Goal: Information Seeking & Learning: Understand process/instructions

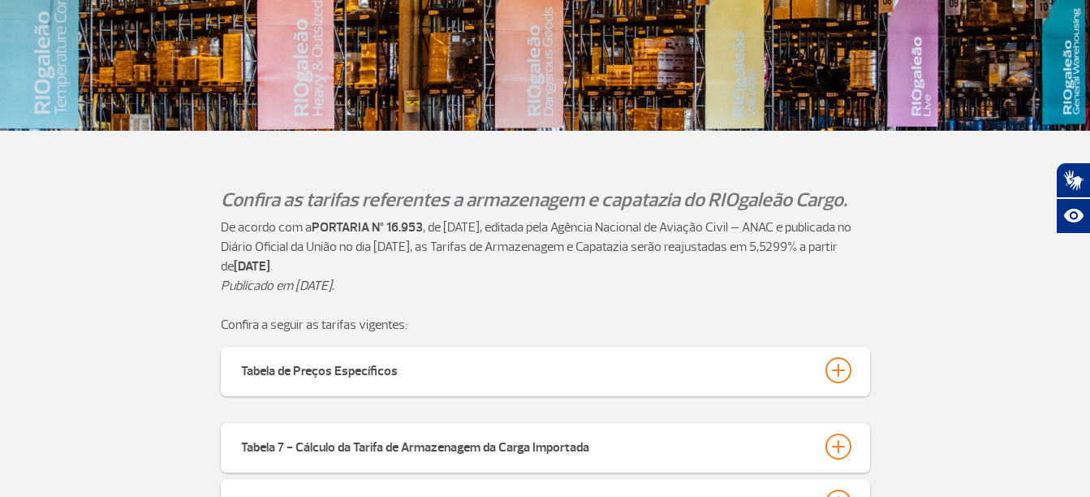
scroll to position [460, 0]
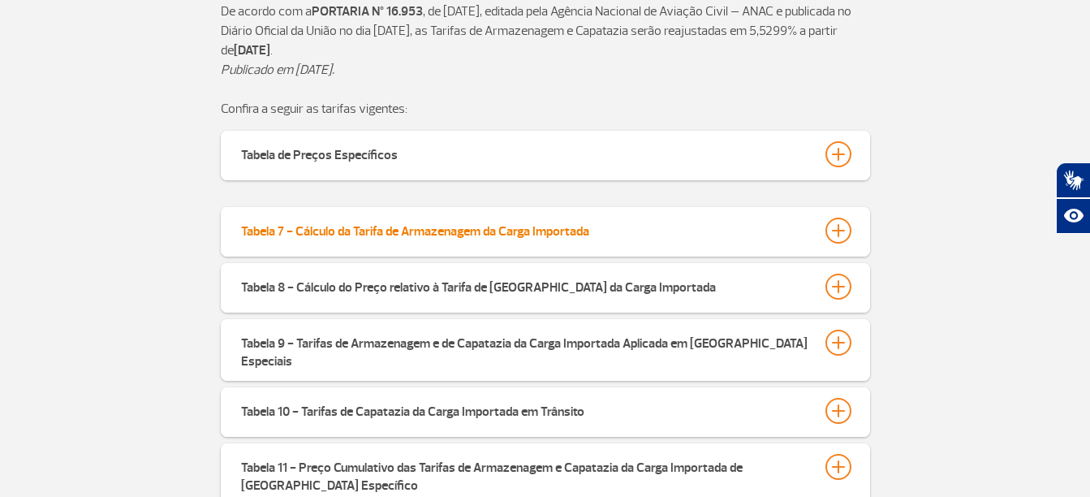
click at [845, 225] on div at bounding box center [839, 231] width 26 height 26
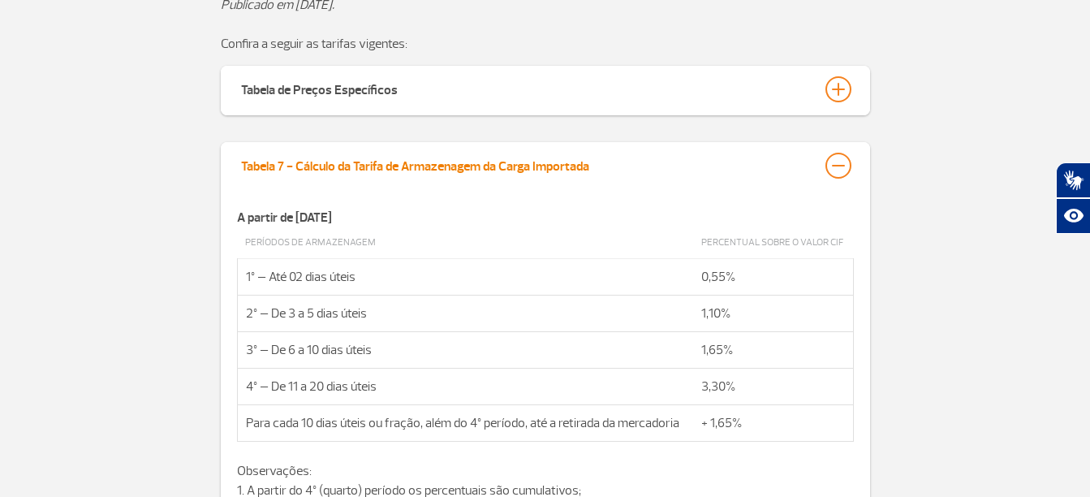
scroll to position [622, 0]
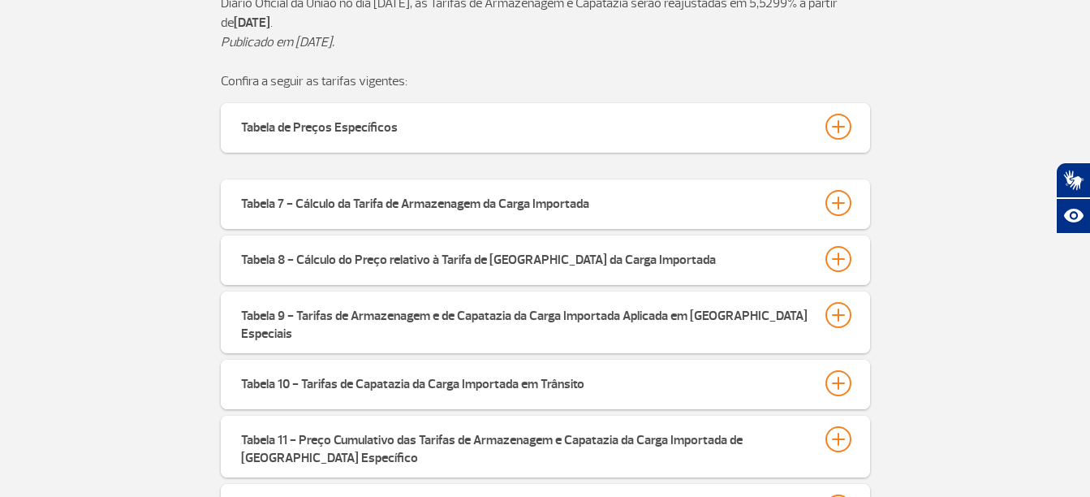
scroll to position [649, 0]
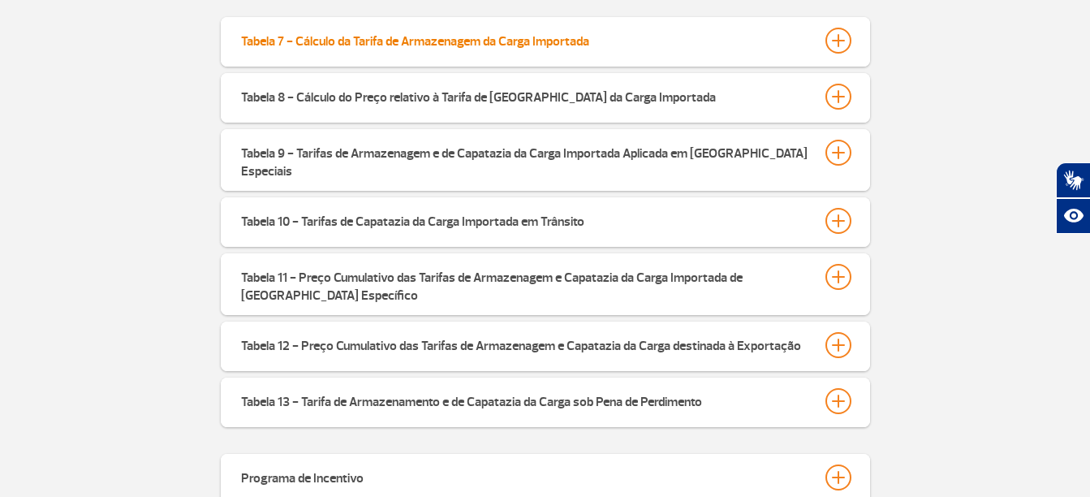
click at [841, 51] on div at bounding box center [839, 41] width 26 height 26
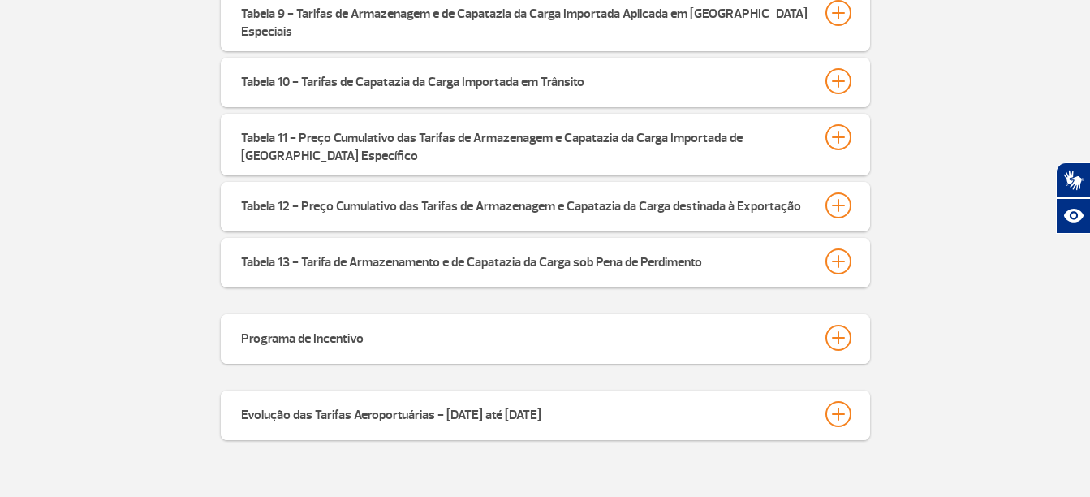
scroll to position [1516, 0]
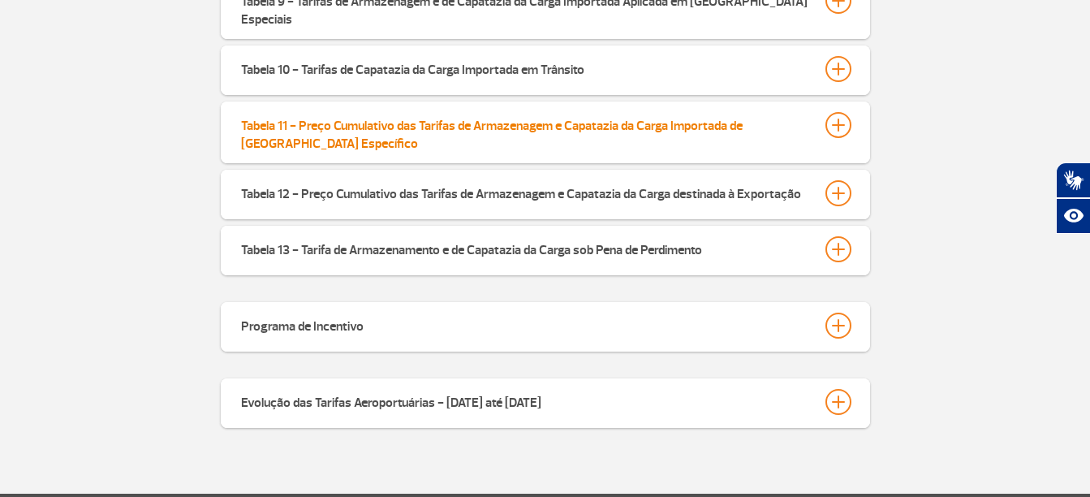
click at [843, 112] on div at bounding box center [839, 125] width 26 height 26
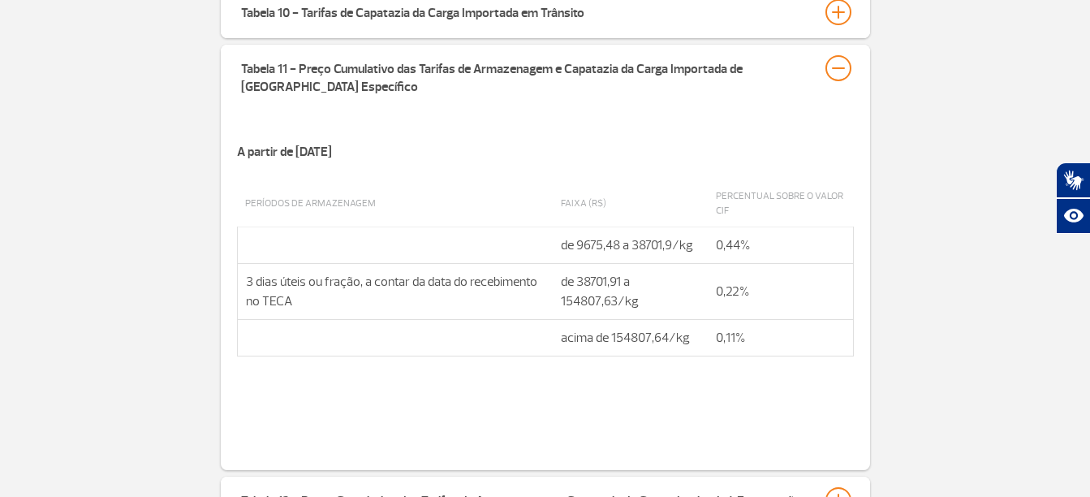
scroll to position [1597, 0]
